Goal: Check status

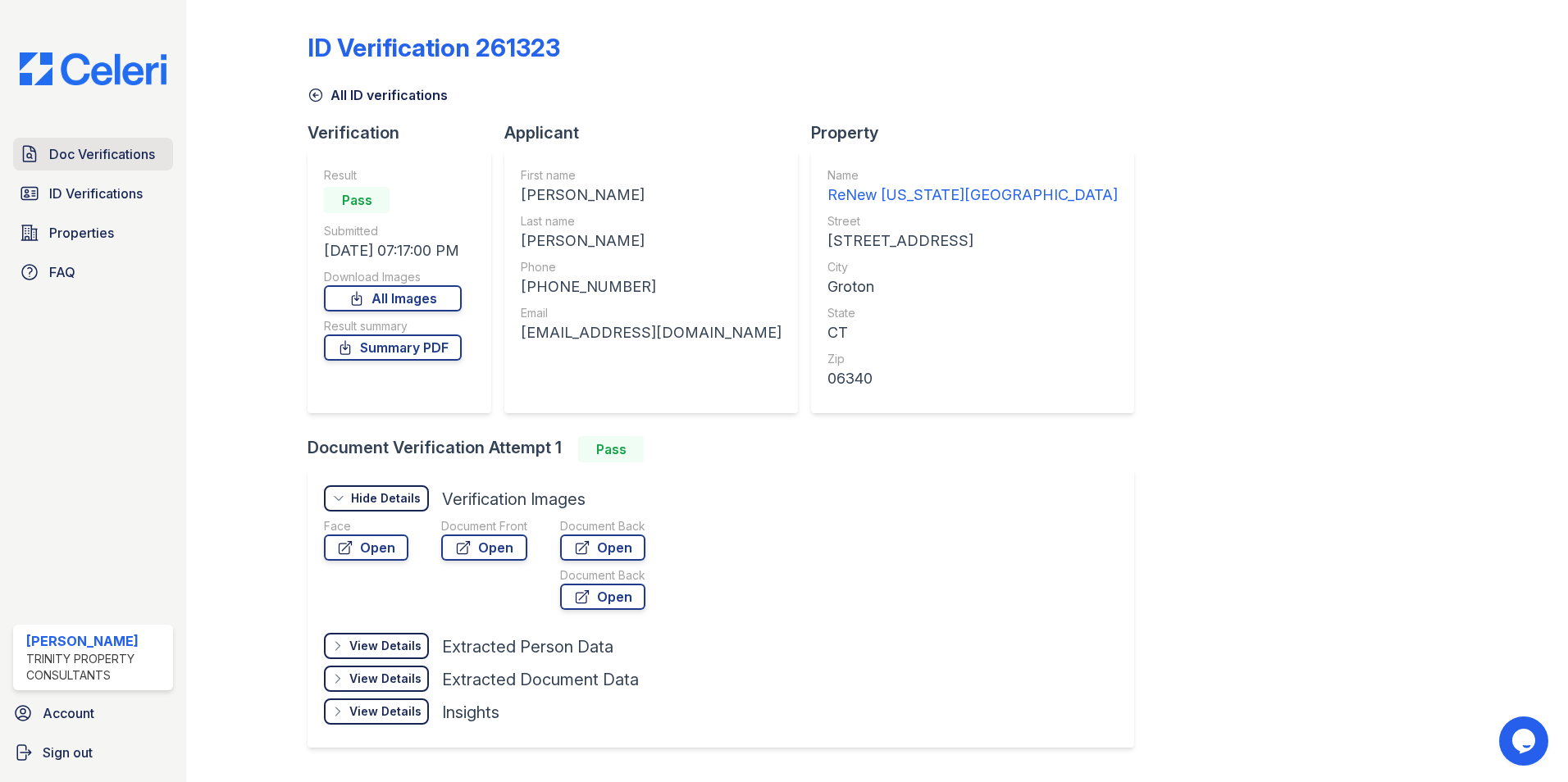
click at [138, 159] on span "Doc Verifications" at bounding box center [102, 154] width 106 height 20
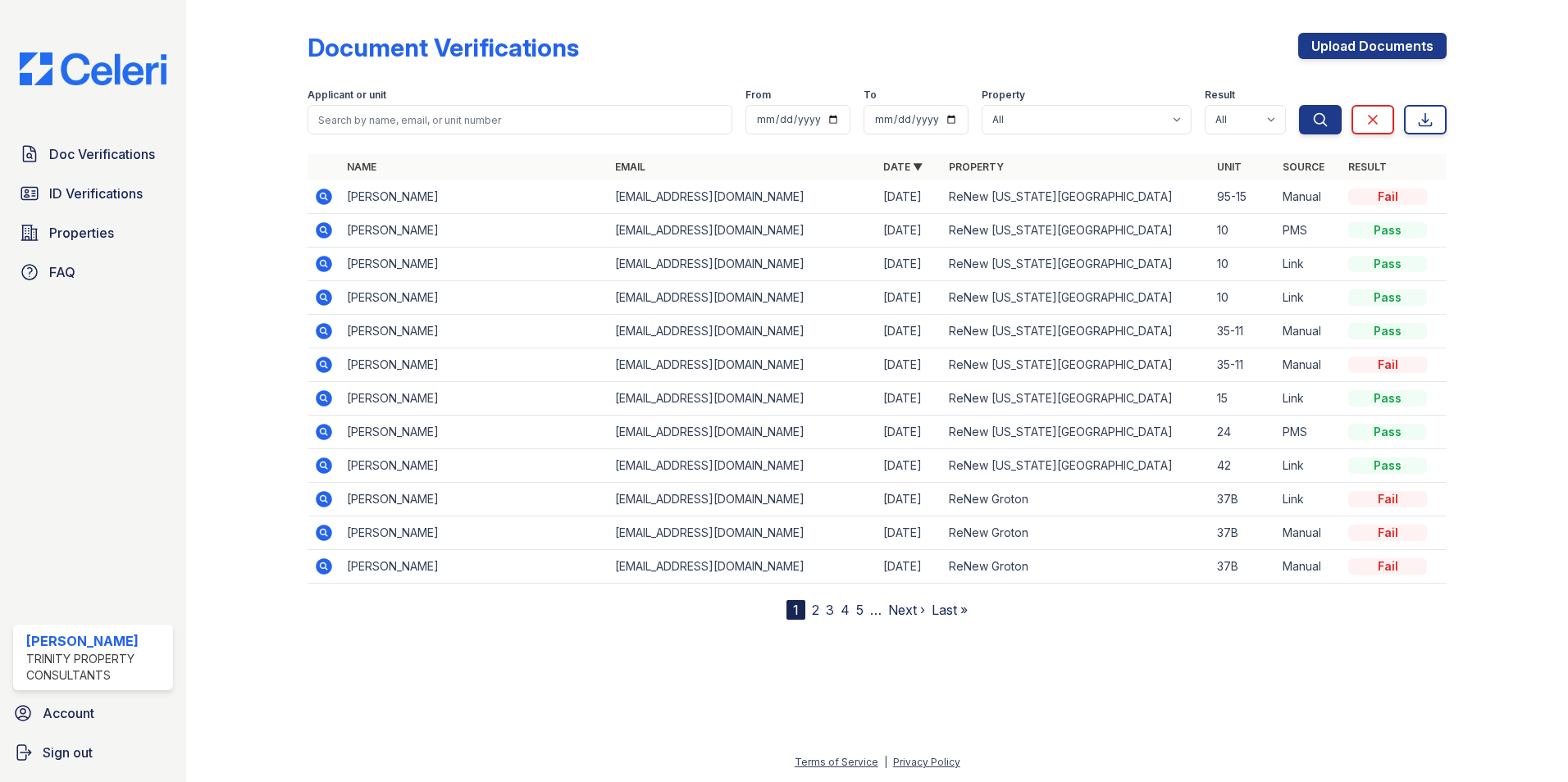
click at [322, 192] on icon at bounding box center [324, 196] width 17 height 17
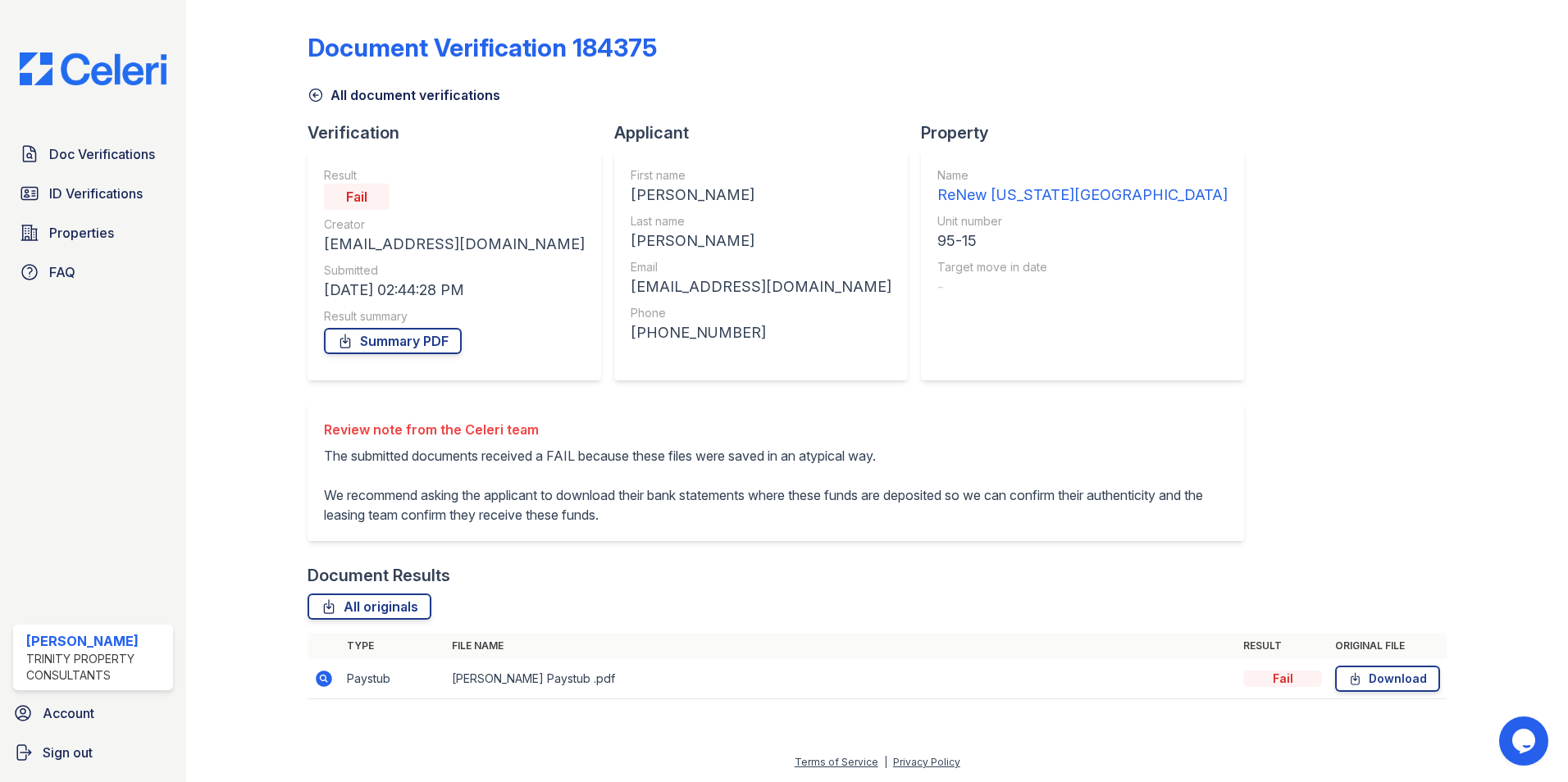
click at [322, 678] on icon at bounding box center [323, 678] width 4 height 4
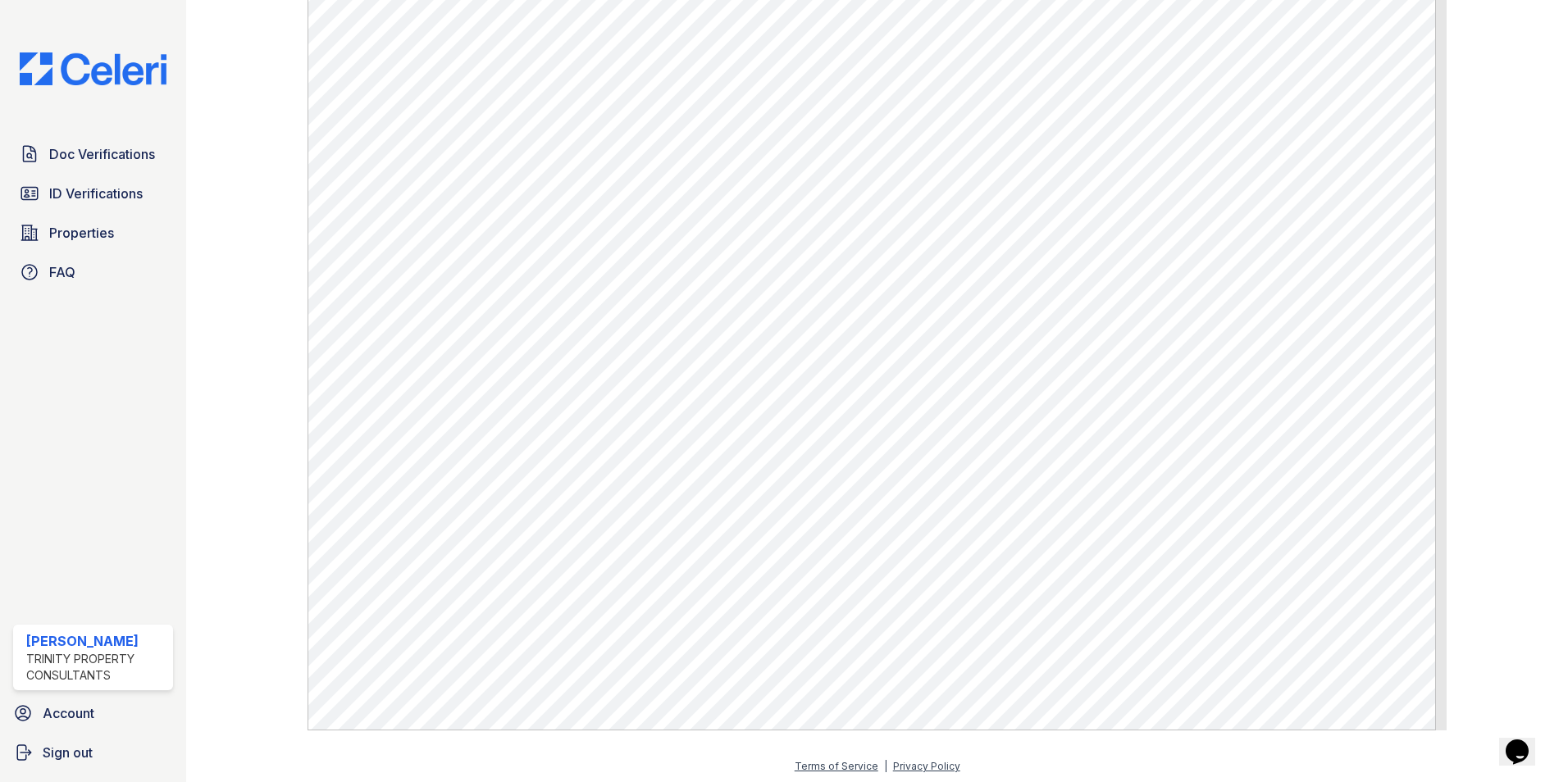
scroll to position [840, 0]
